Goal: Information Seeking & Learning: Learn about a topic

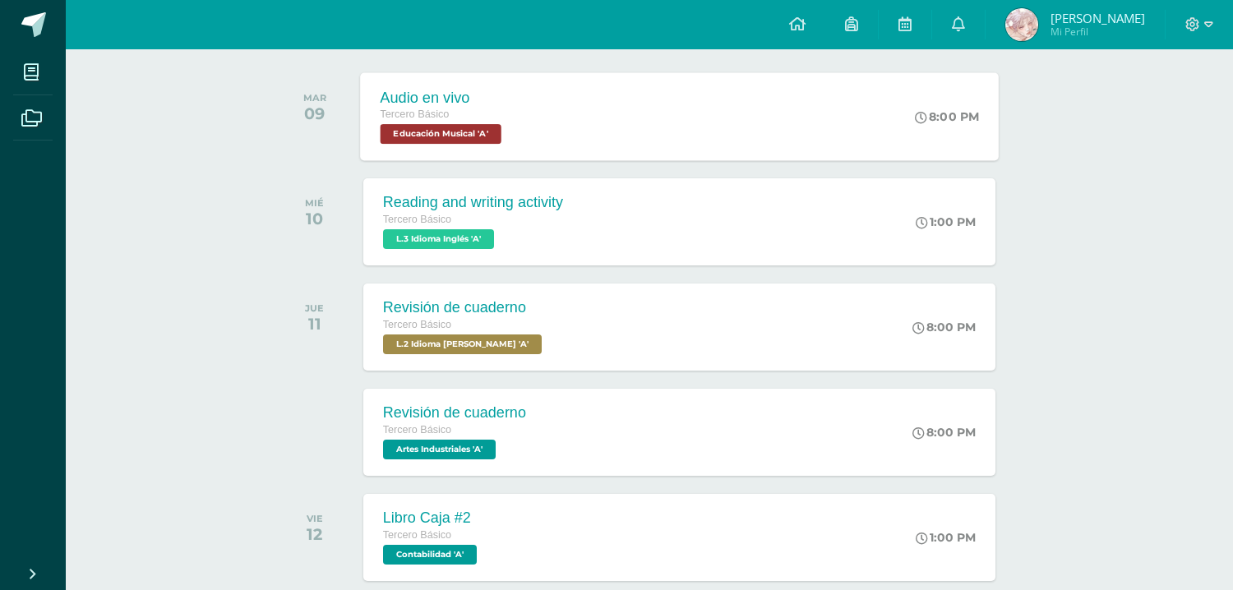
scroll to position [256, 0]
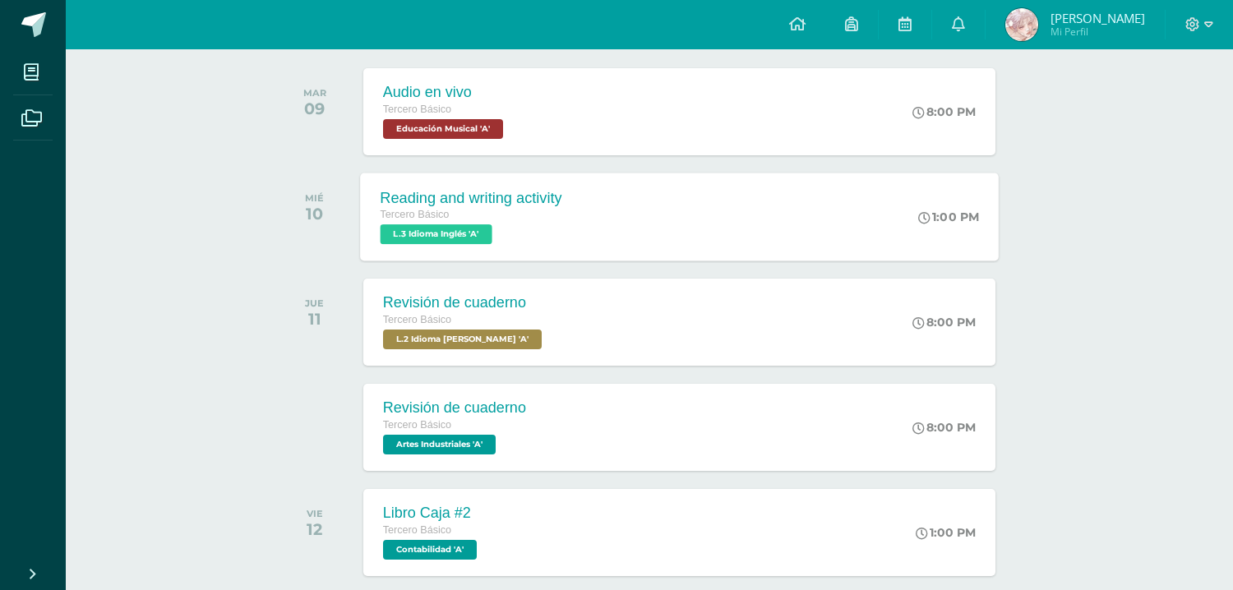
click at [608, 218] on div "Reading and writing activity Tercero Básico L.3 Idioma Inglés 'A' 1:00 PM Readi…" at bounding box center [679, 217] width 639 height 88
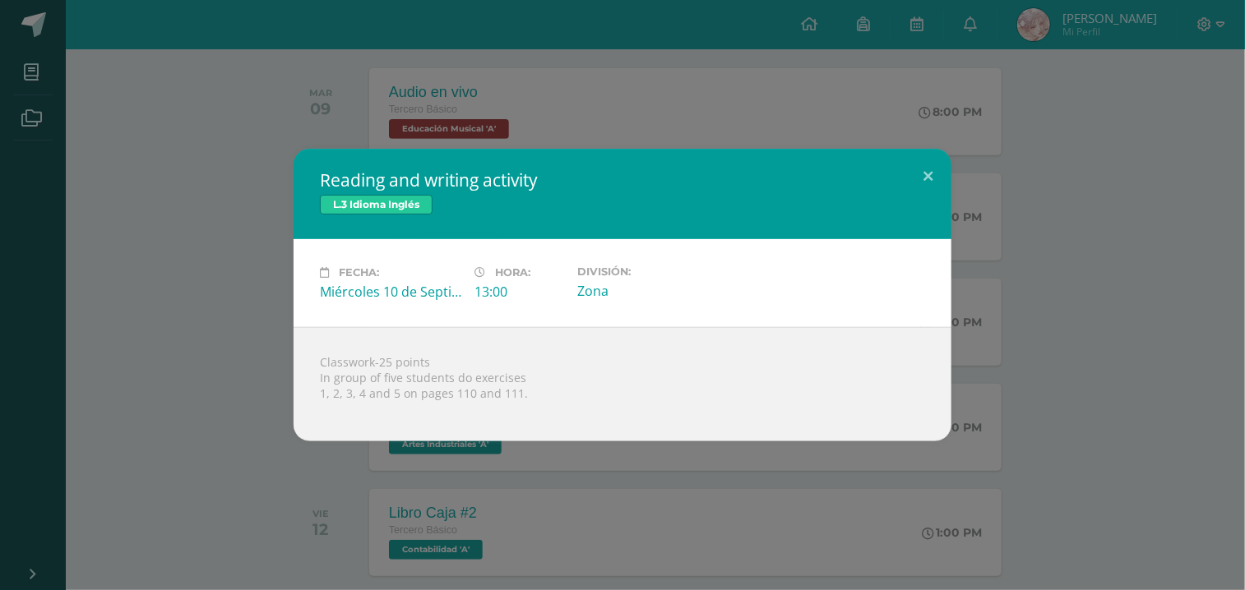
click at [1073, 232] on div "Reading and writing activity L.3 Idioma Inglés Fecha: Miércoles 10 de Septiembr…" at bounding box center [622, 295] width 1231 height 293
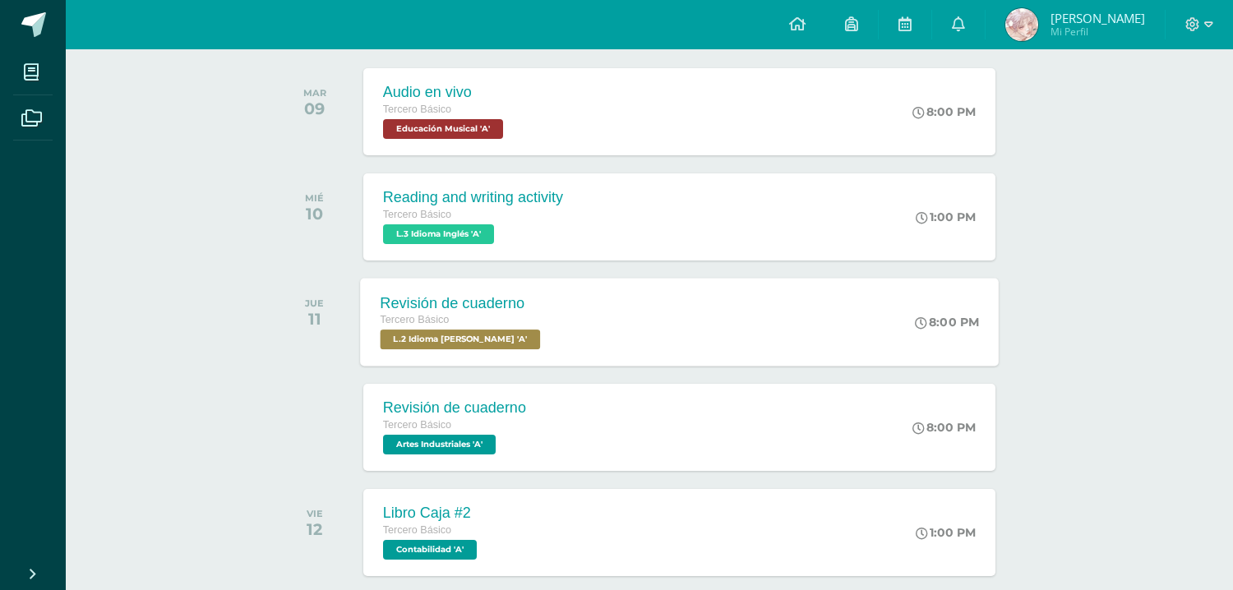
click at [523, 326] on div "Tercero Básico" at bounding box center [462, 321] width 164 height 18
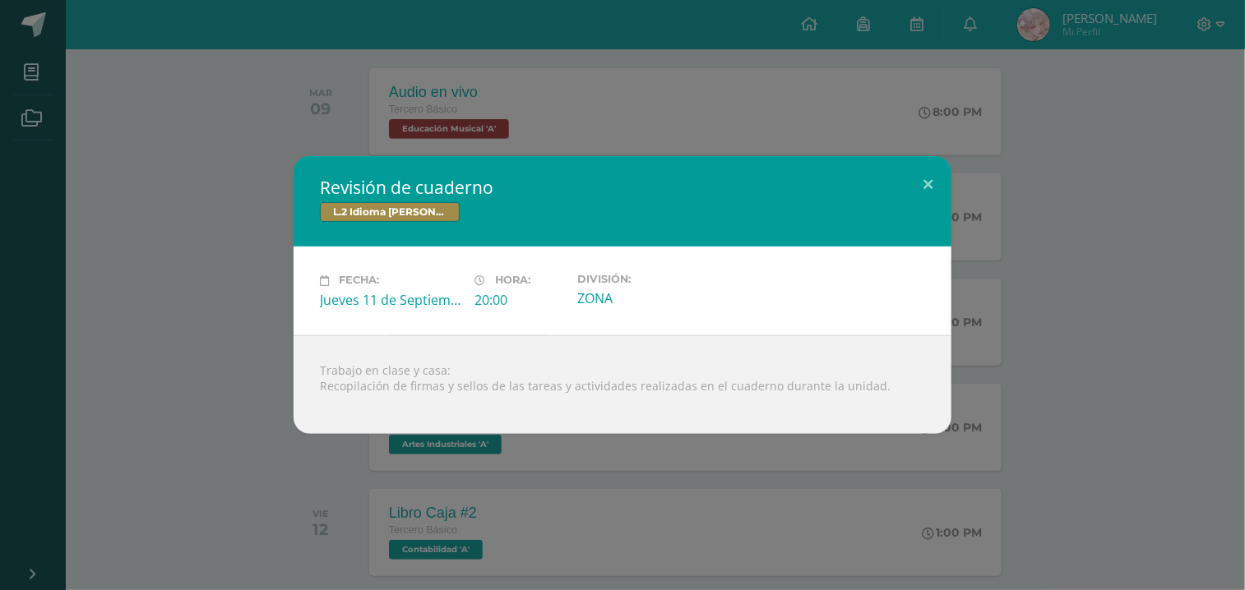
click at [191, 336] on div "Revisión de cuaderno L.2 Idioma [PERSON_NAME] Fecha: [DATE] Hora: 20:00 Divisió…" at bounding box center [622, 294] width 1231 height 277
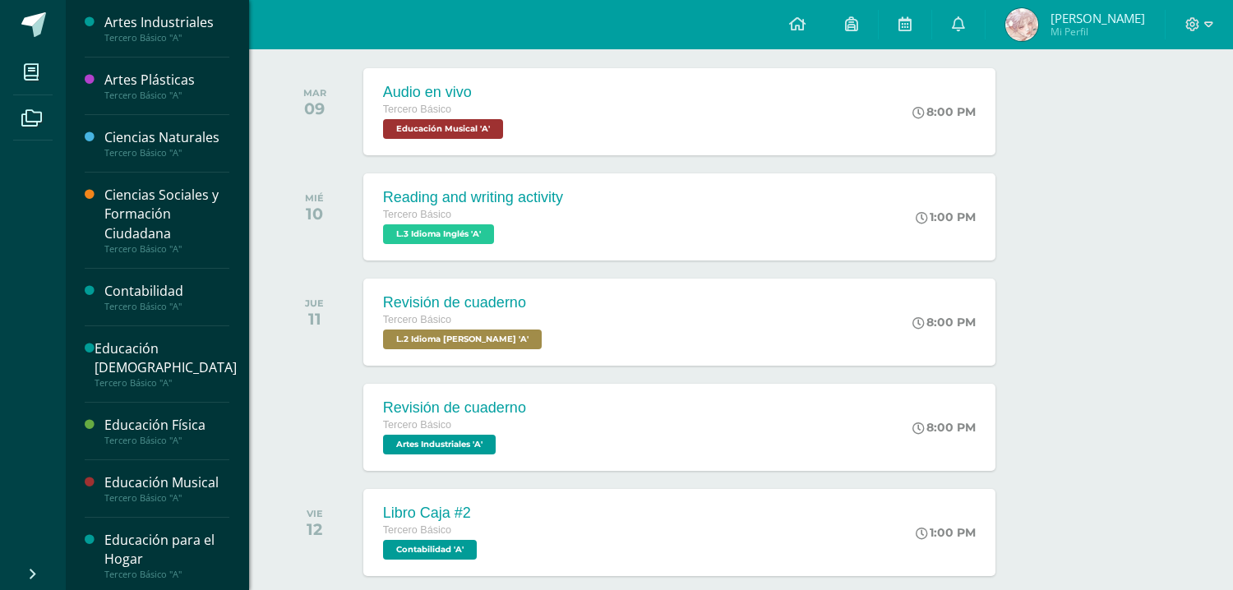
click at [173, 143] on div "Ciencias Naturales" at bounding box center [166, 137] width 125 height 19
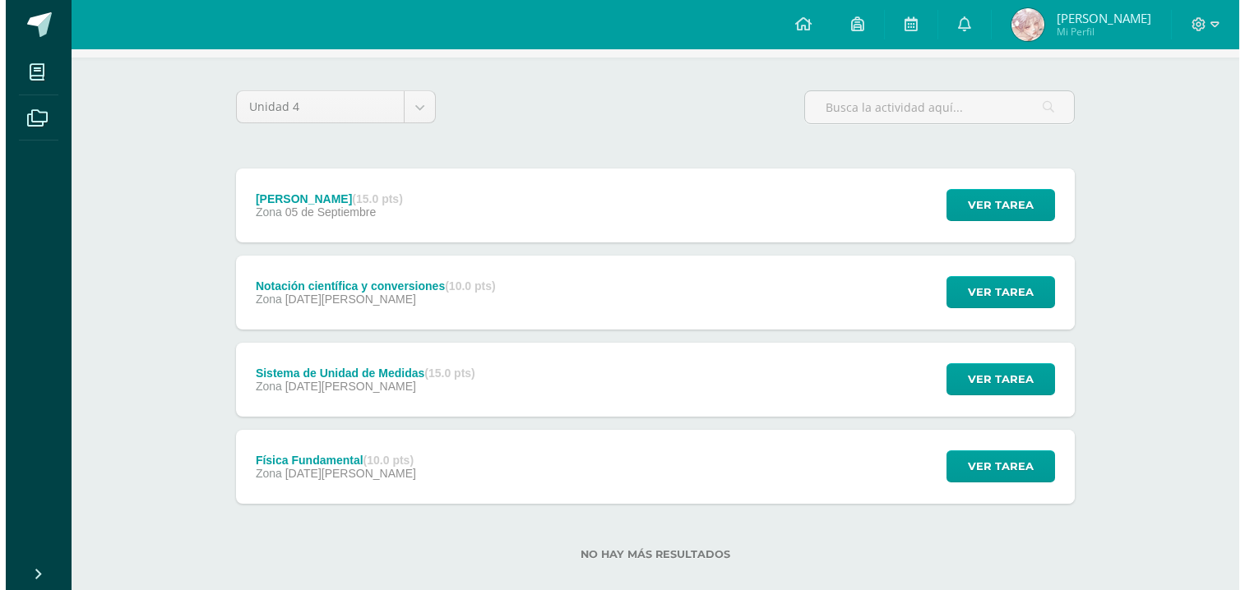
scroll to position [128, 0]
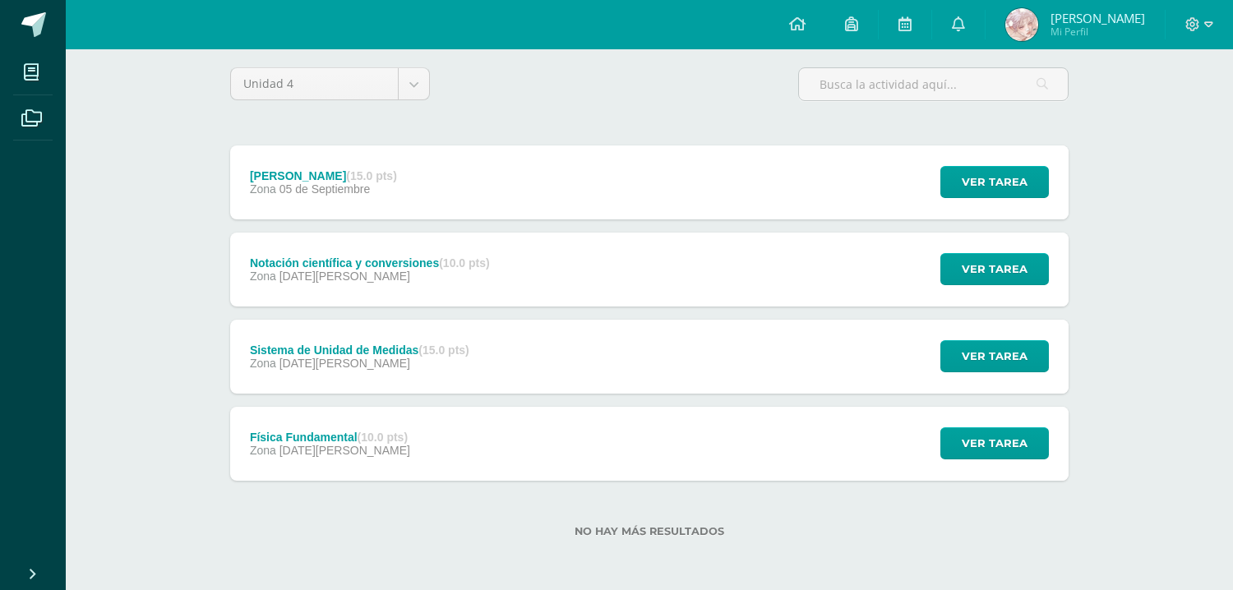
click at [396, 370] on div "Sistema de Unidad de Medidas (15.0 pts) Zona 22 de Agosto" at bounding box center [359, 357] width 259 height 74
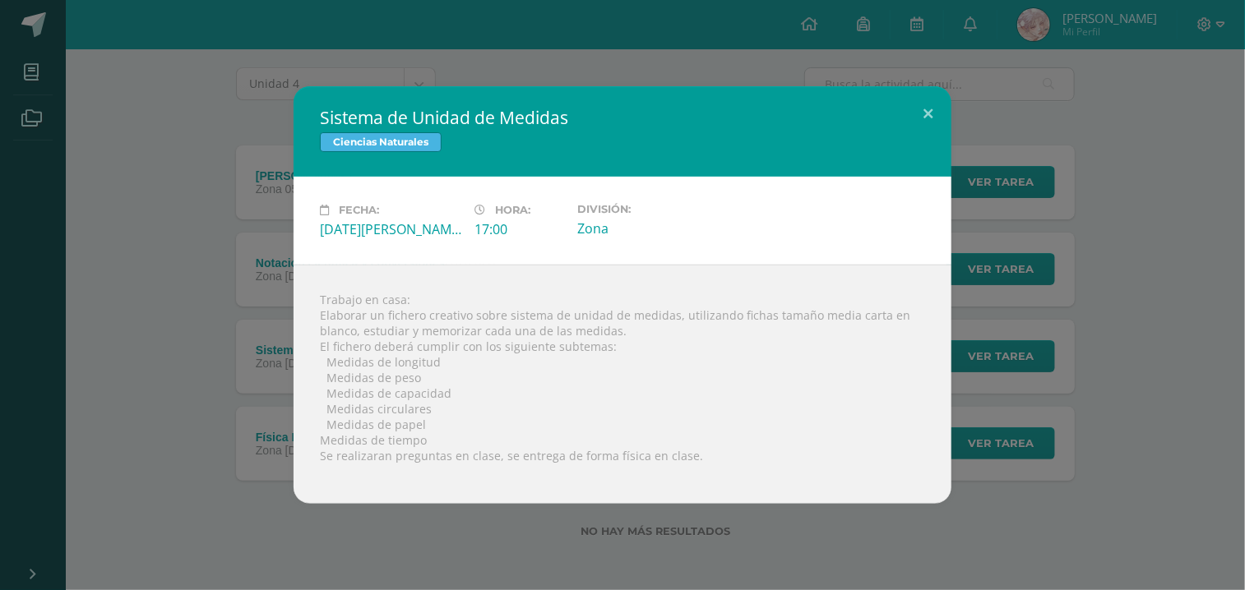
click at [256, 259] on div "Sistema de Unidad de Medidas Ciencias Naturales Fecha: Viernes 22 de Agosto Hor…" at bounding box center [622, 295] width 1231 height 418
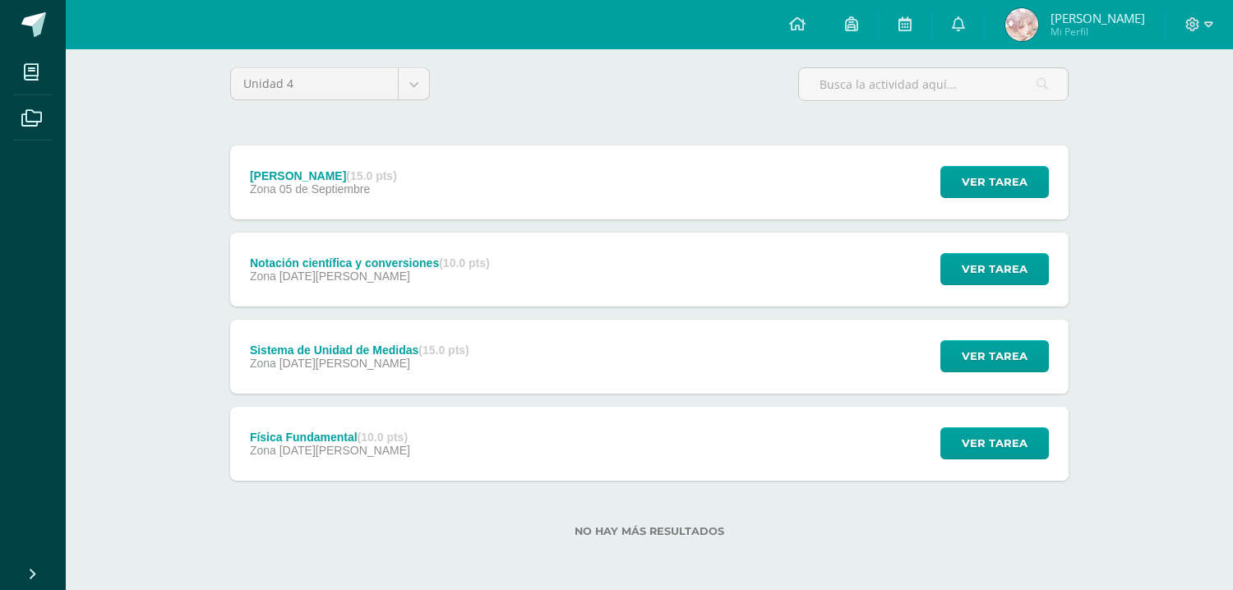
click at [256, 259] on div "Notación científica y conversiones (10.0 pts)" at bounding box center [370, 262] width 240 height 13
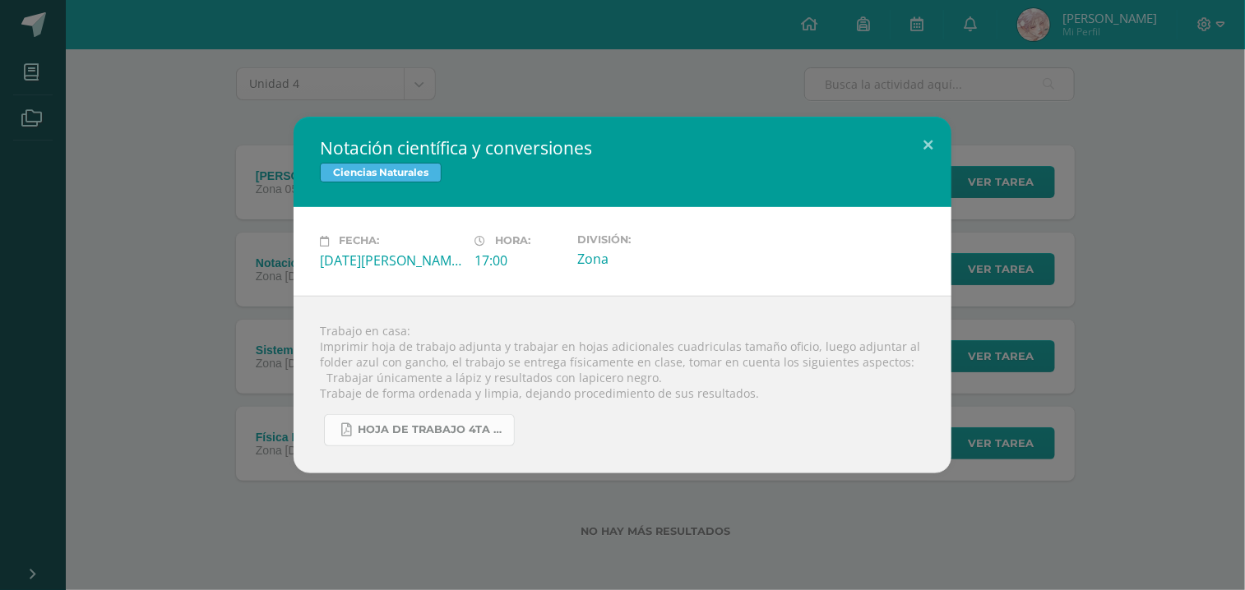
click at [418, 427] on span "hoja de trabajo 4ta unidad tercero basico .pdf" at bounding box center [432, 429] width 148 height 13
click at [195, 313] on div "Notación científica y conversiones Ciencias Naturales Fecha: Viernes 29 de Agos…" at bounding box center [622, 295] width 1231 height 356
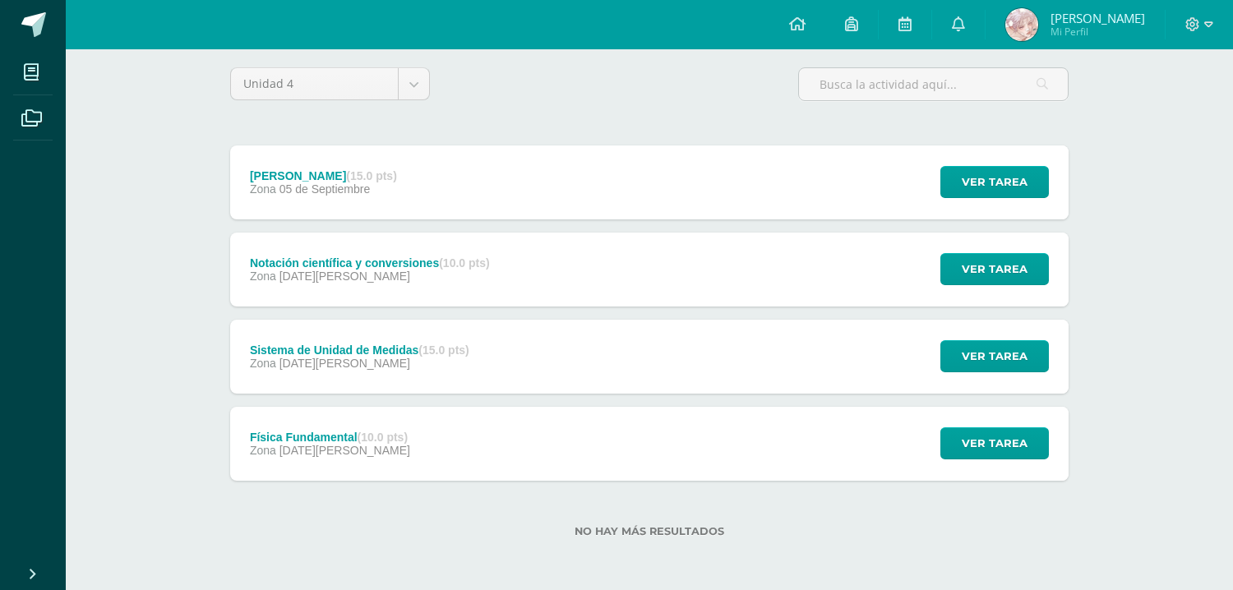
click at [398, 185] on div "Leyes de Newton (15.0 pts) Zona 05 de Septiembre" at bounding box center [323, 182] width 187 height 74
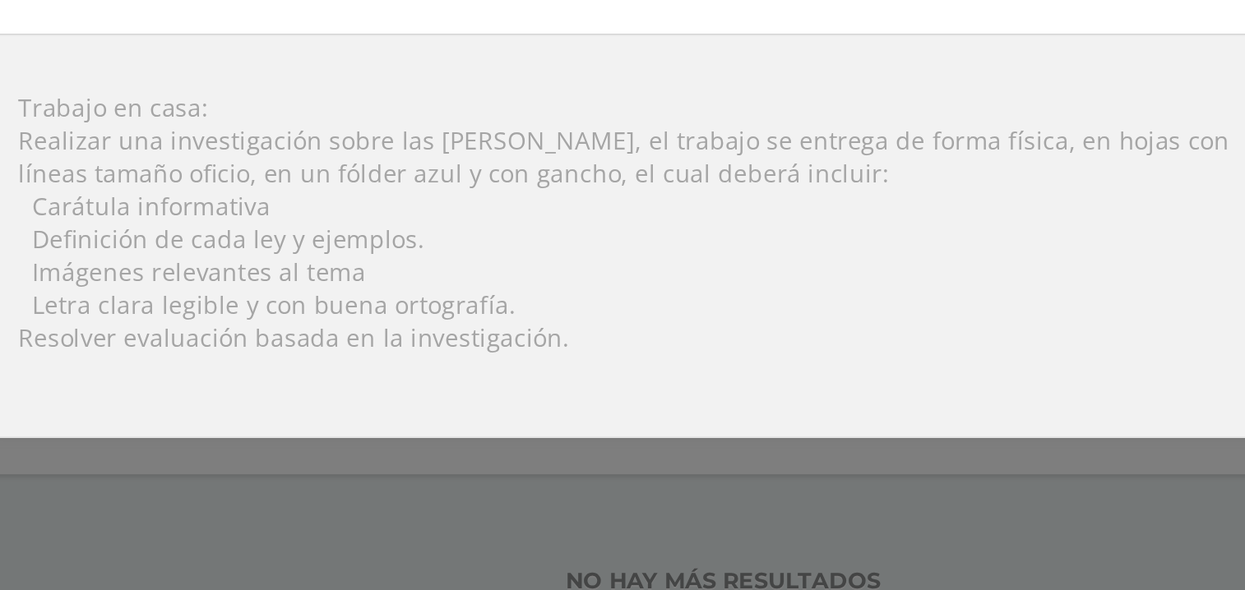
scroll to position [111, 0]
